Goal: Information Seeking & Learning: Learn about a topic

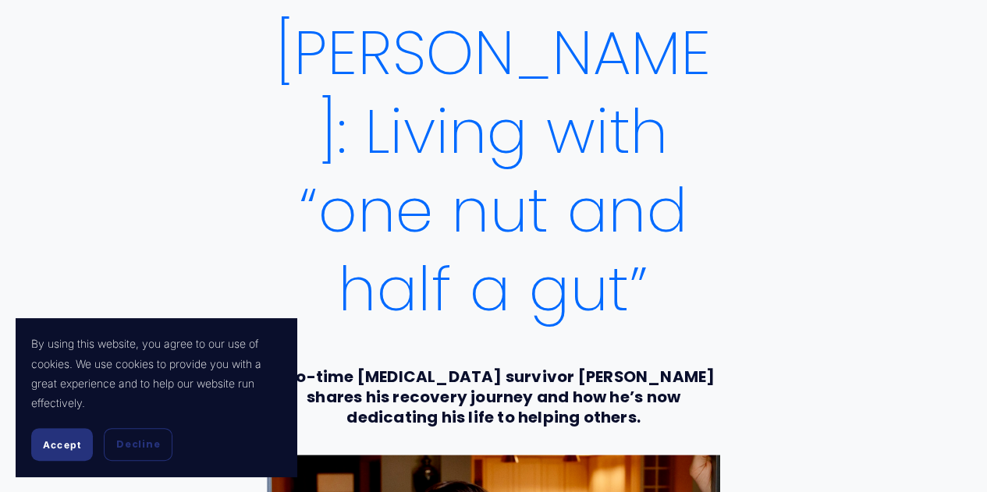
scroll to position [125, 0]
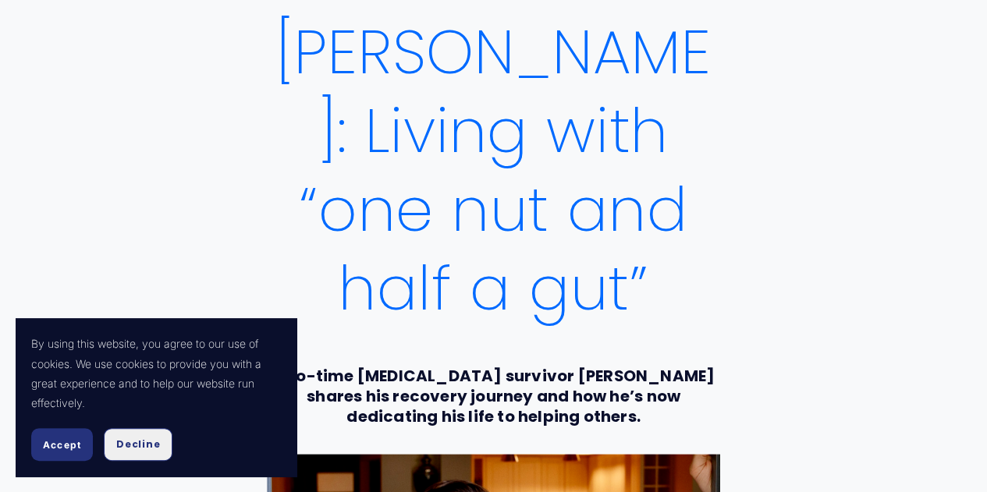
click at [135, 446] on span "Decline" at bounding box center [138, 445] width 44 height 14
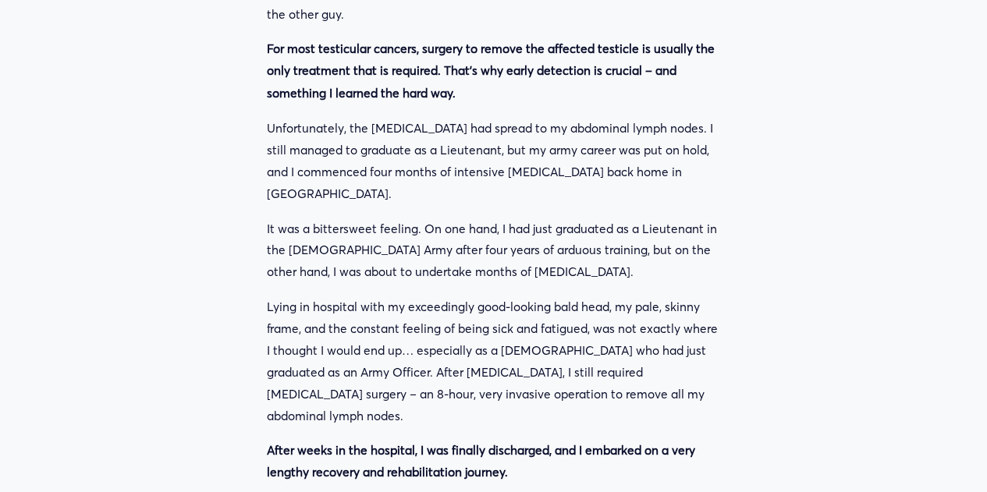
scroll to position [1396, 0]
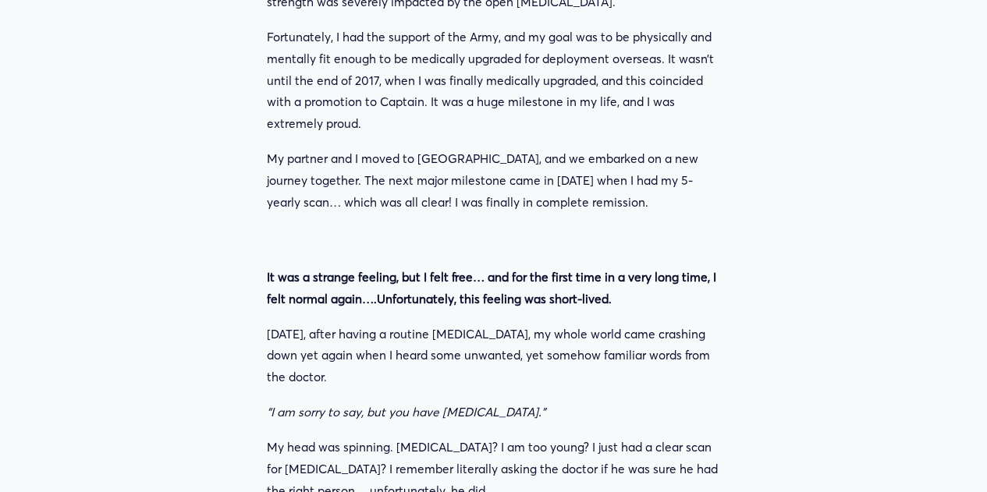
scroll to position [1951, 0]
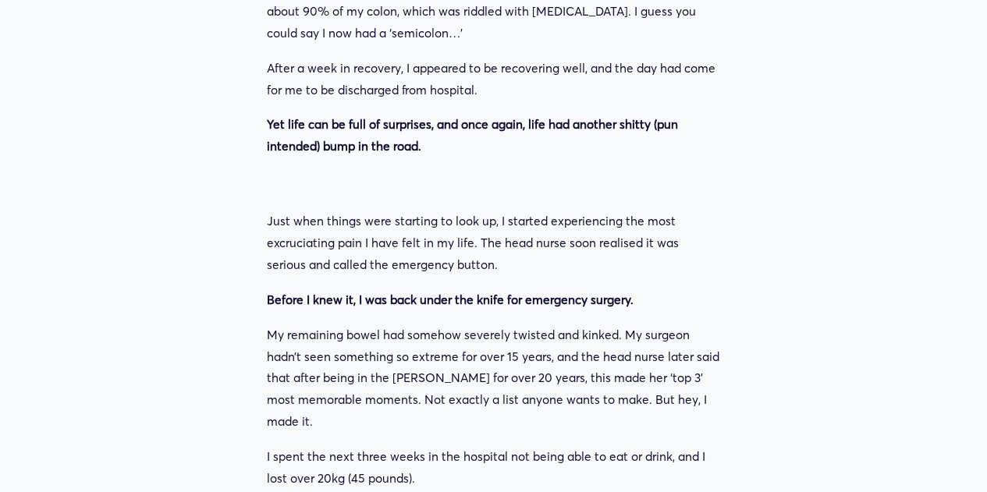
scroll to position [2922, 0]
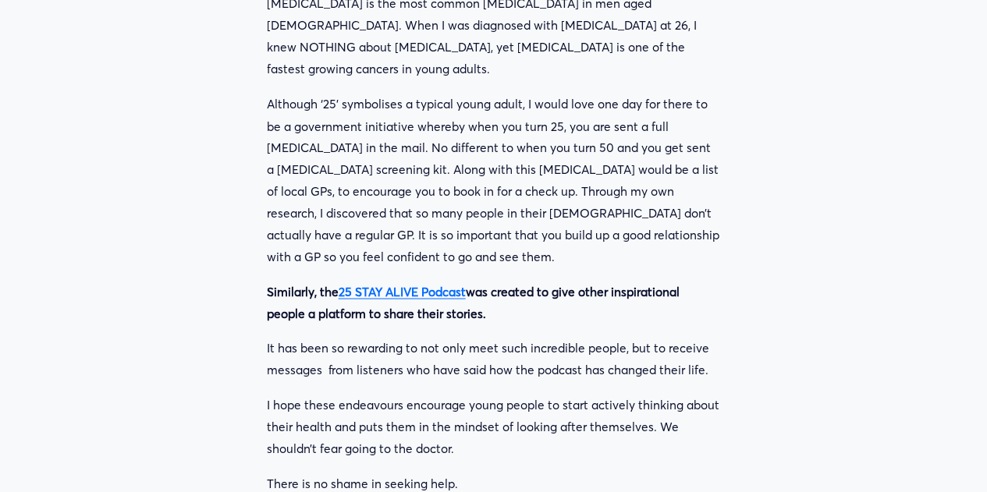
scroll to position [4320, 0]
